Goal: Transaction & Acquisition: Purchase product/service

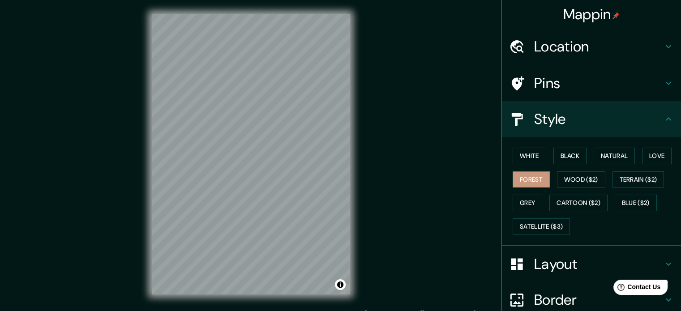
scroll to position [10, 0]
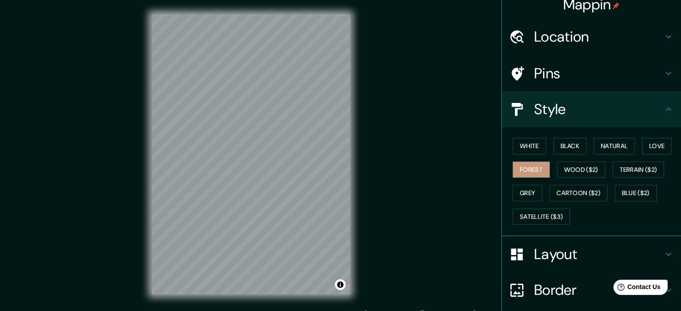
click at [579, 166] on button "Wood ($2)" at bounding box center [581, 170] width 48 height 17
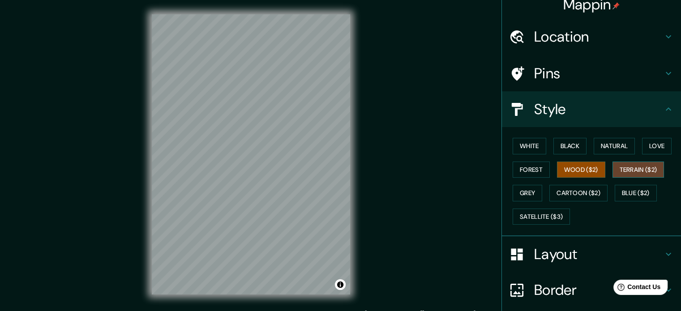
click at [627, 168] on button "Terrain ($2)" at bounding box center [638, 170] width 52 height 17
click at [630, 191] on button "Blue ($2)" at bounding box center [635, 193] width 42 height 17
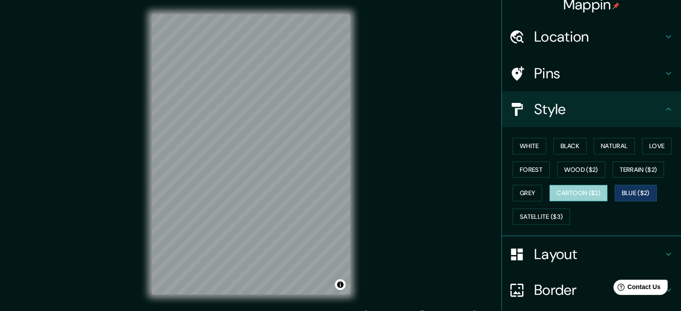
click at [580, 191] on button "Cartoon ($2)" at bounding box center [578, 193] width 58 height 17
click at [528, 189] on button "Grey" at bounding box center [527, 193] width 30 height 17
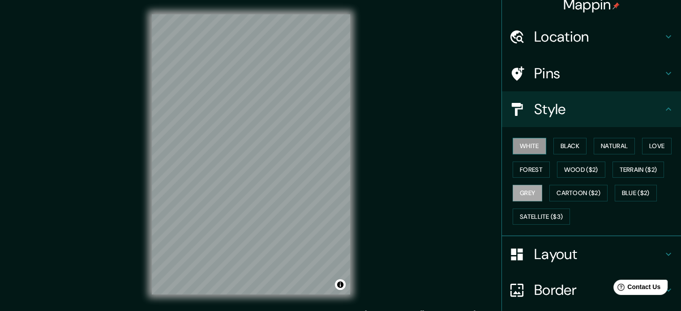
click at [514, 143] on button "White" at bounding box center [529, 146] width 34 height 17
click at [420, 121] on div "Mappin Location Pins Style White Black Natural Love Forest Wood ($2) Terrain ($…" at bounding box center [340, 161] width 681 height 323
click at [623, 189] on button "Blue ($2)" at bounding box center [635, 193] width 42 height 17
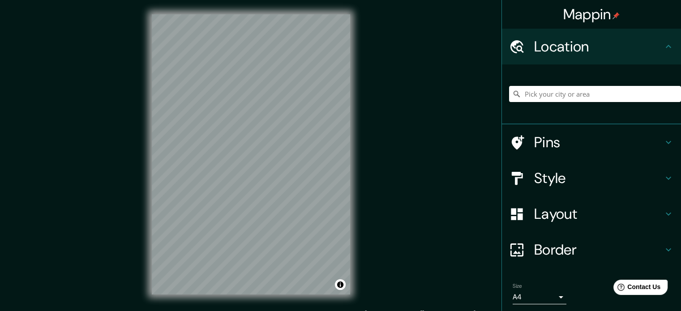
click at [576, 179] on h4 "Style" at bounding box center [598, 178] width 129 height 18
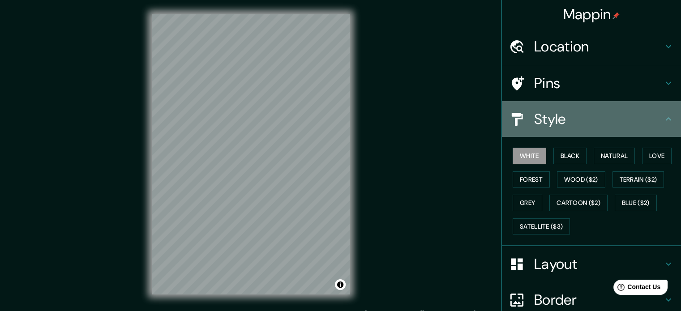
click at [545, 123] on h4 "Style" at bounding box center [598, 119] width 129 height 18
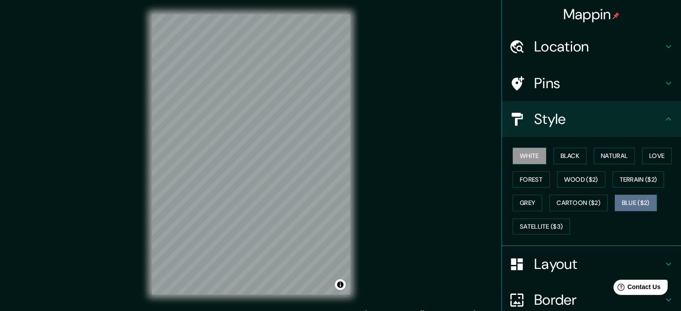
click at [627, 200] on button "Blue ($2)" at bounding box center [635, 203] width 42 height 17
click at [552, 43] on h4 "Location" at bounding box center [598, 47] width 129 height 18
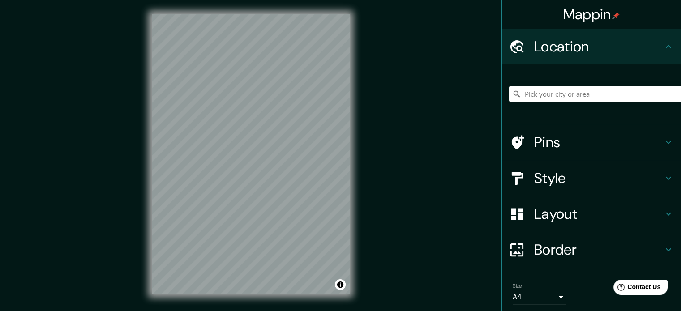
click at [171, 311] on html "Mappin Location Pins Style Layout Border Choose a border. Hint : you can make l…" at bounding box center [340, 155] width 681 height 311
click at [459, 100] on div "Mappin Location Pins Style Layout Border Choose a border. Hint : you can make l…" at bounding box center [340, 161] width 681 height 323
